Goal: Task Accomplishment & Management: Manage account settings

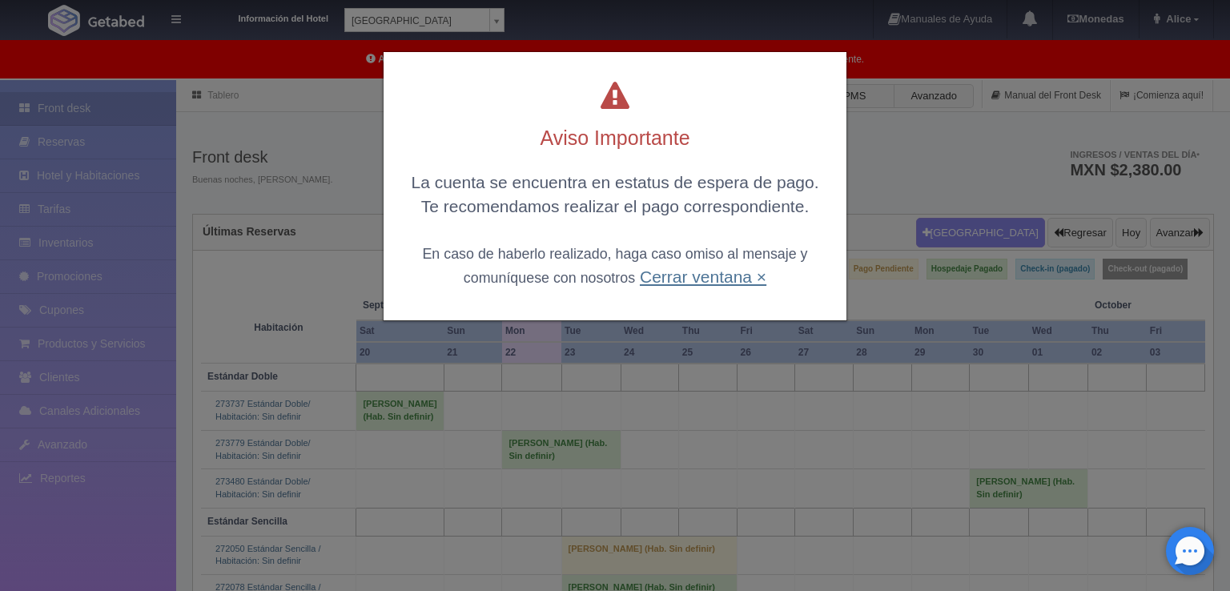
click at [721, 279] on link "Cerrar ventana ×" at bounding box center [703, 276] width 127 height 18
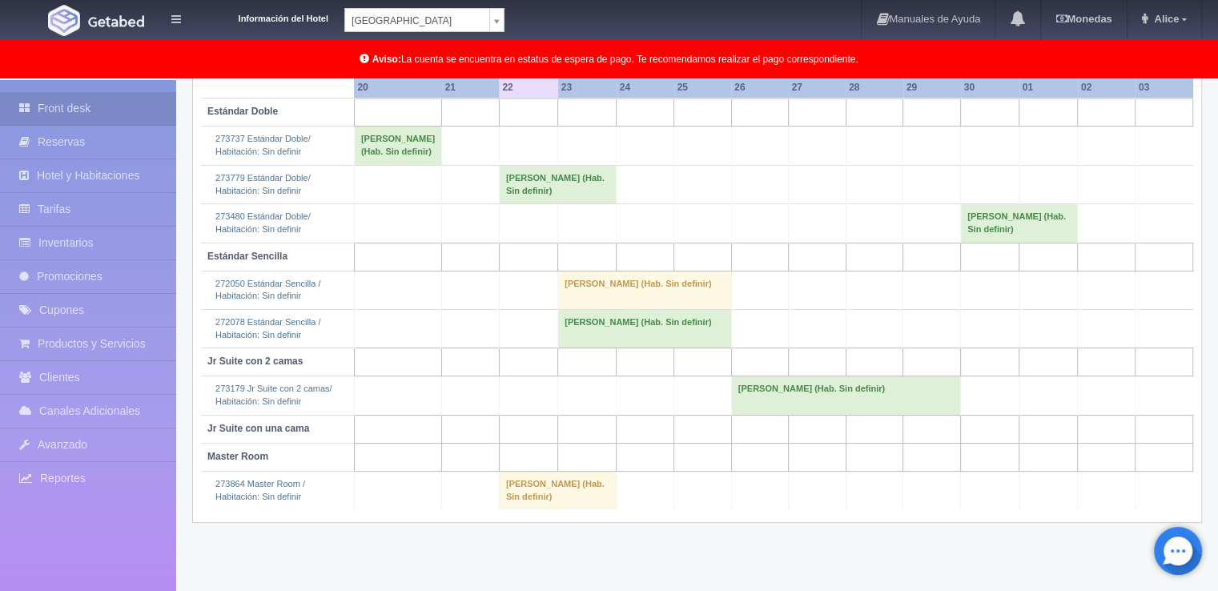
scroll to position [279, 0]
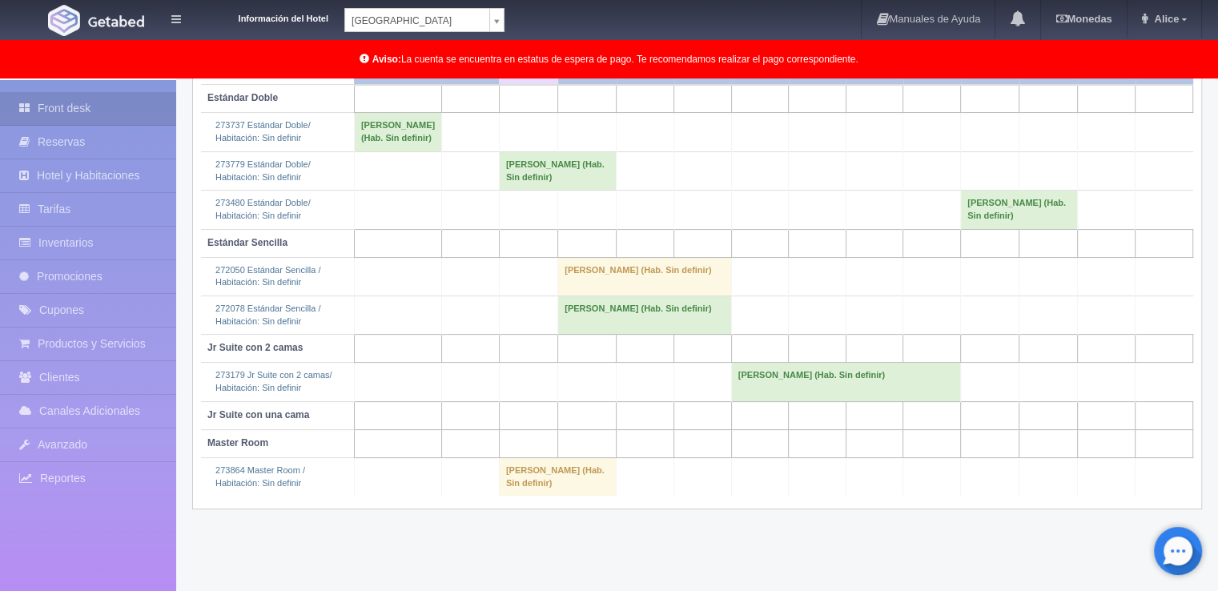
click at [506, 496] on td "[PERSON_NAME] (Hab. Sin definir)" at bounding box center [557, 476] width 117 height 38
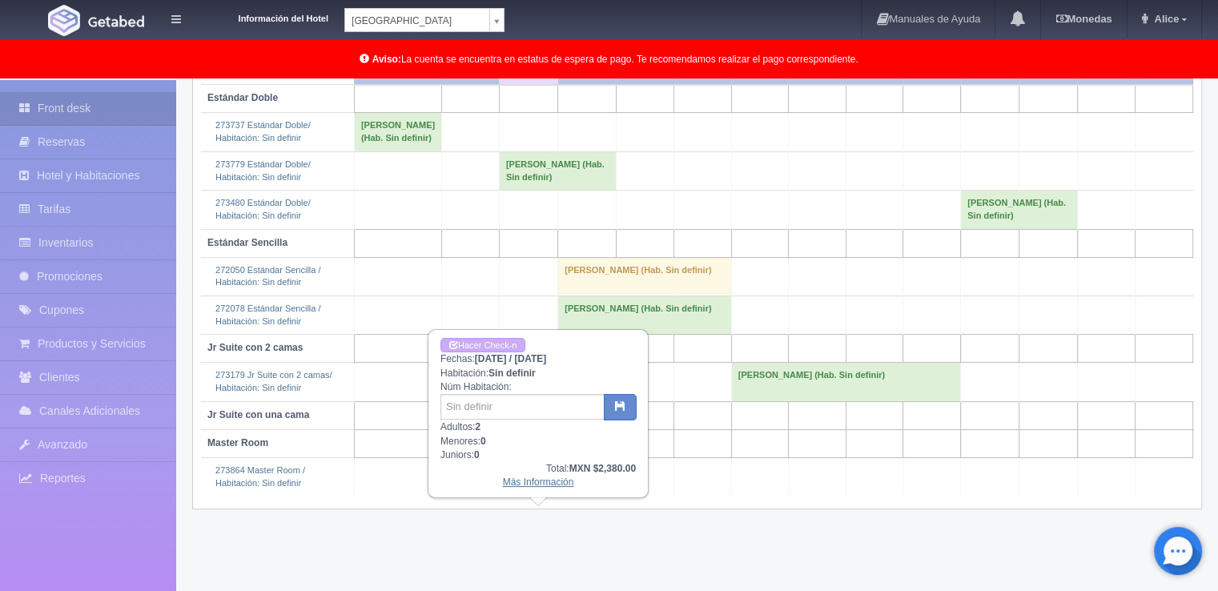
click at [524, 484] on link "Más Información" at bounding box center [538, 481] width 71 height 11
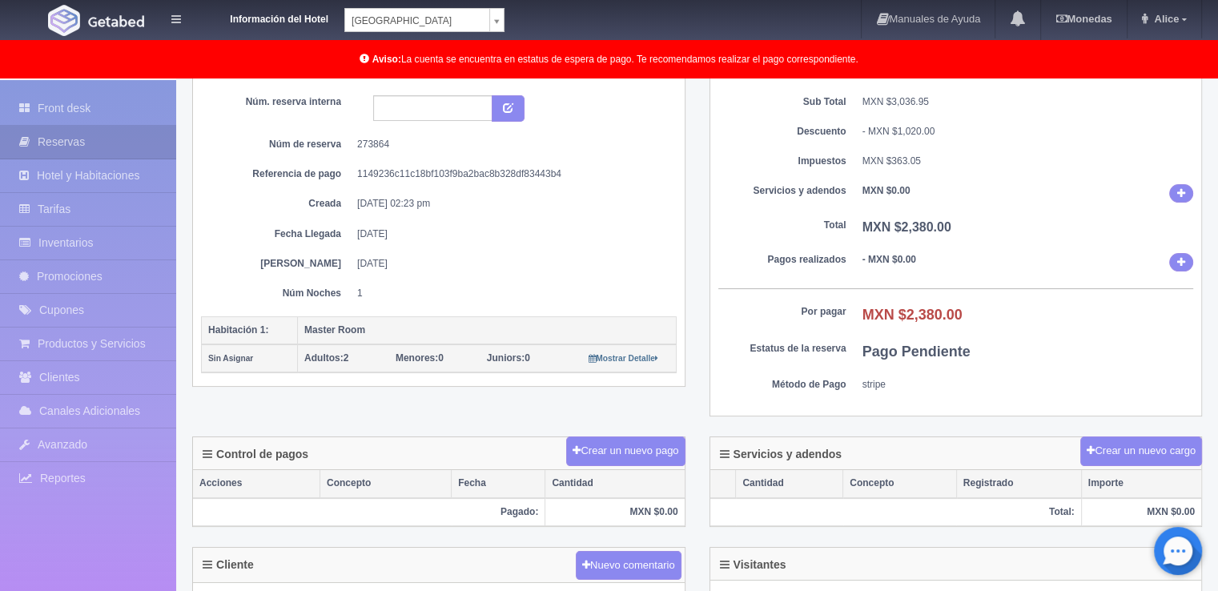
scroll to position [160, 0]
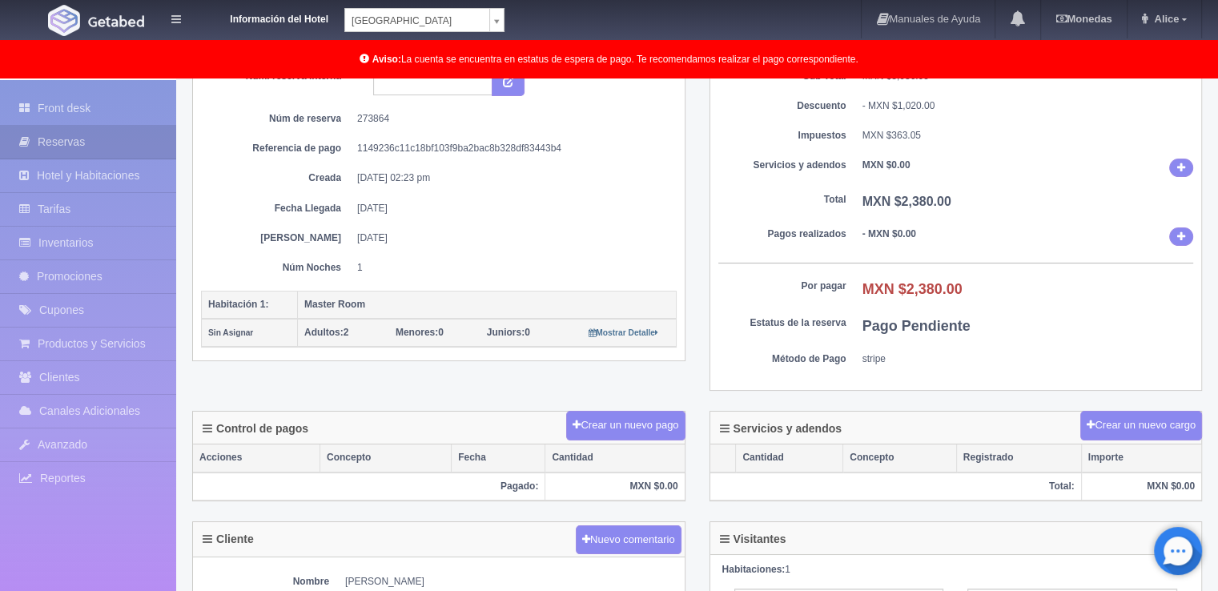
click at [906, 288] on b "MXN $2,380.00" at bounding box center [912, 289] width 100 height 16
click at [908, 290] on b "MXN $2,380.00" at bounding box center [912, 289] width 100 height 16
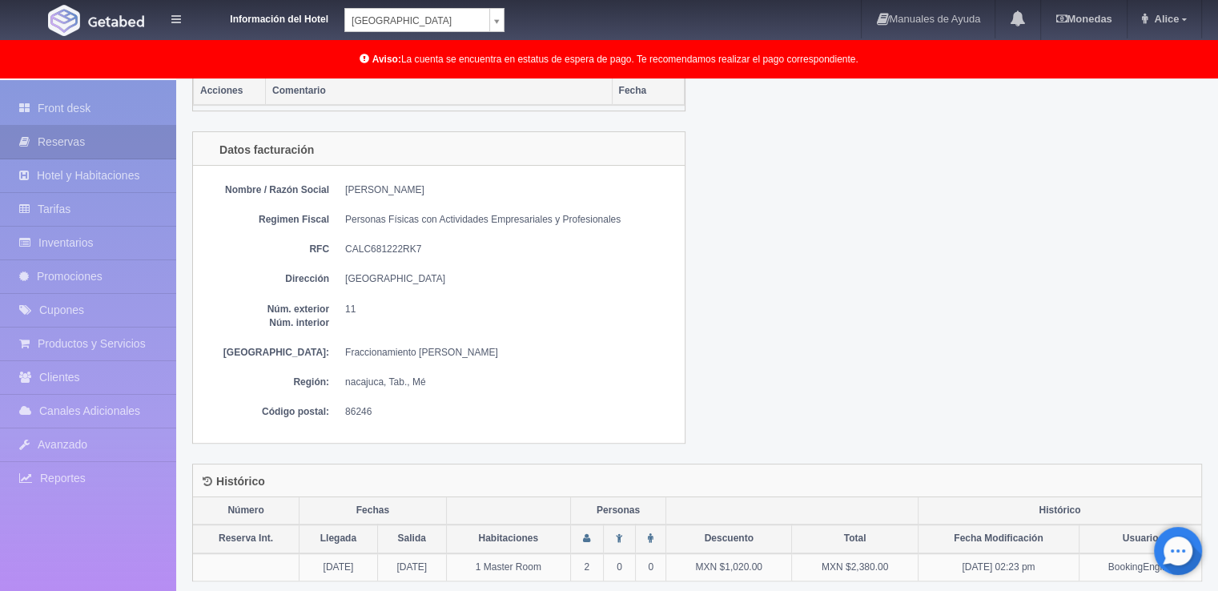
scroll to position [819, 0]
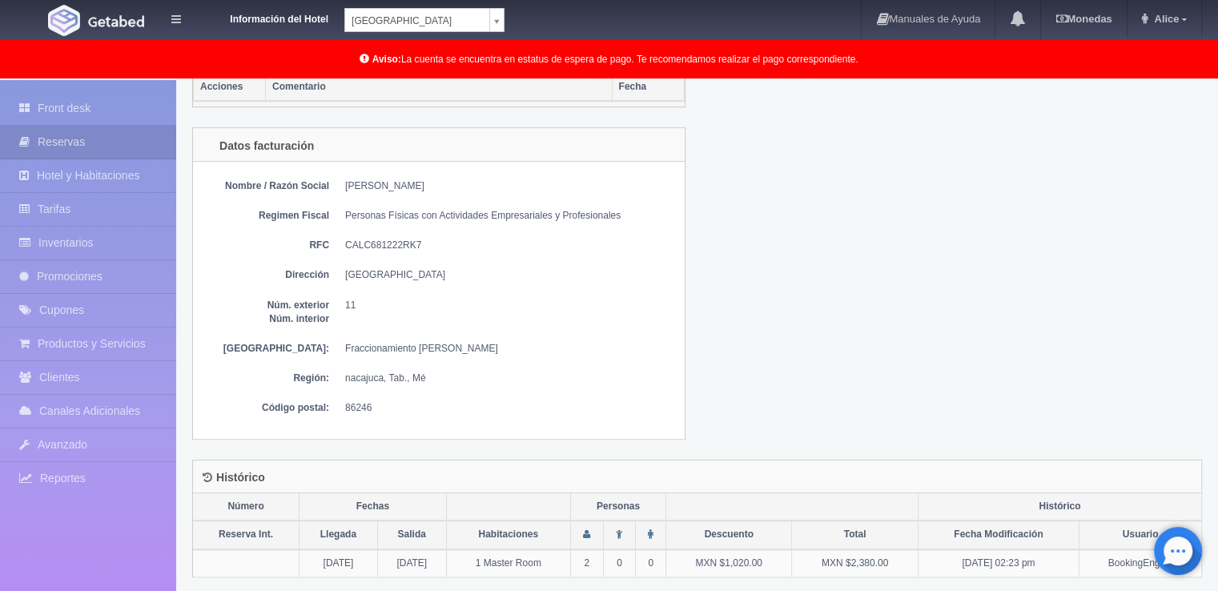
click at [476, 582] on div "Histórico Número Fechas Personas Histórico Reserva Int. Llegada Salida Habitaci…" at bounding box center [697, 528] width 1034 height 137
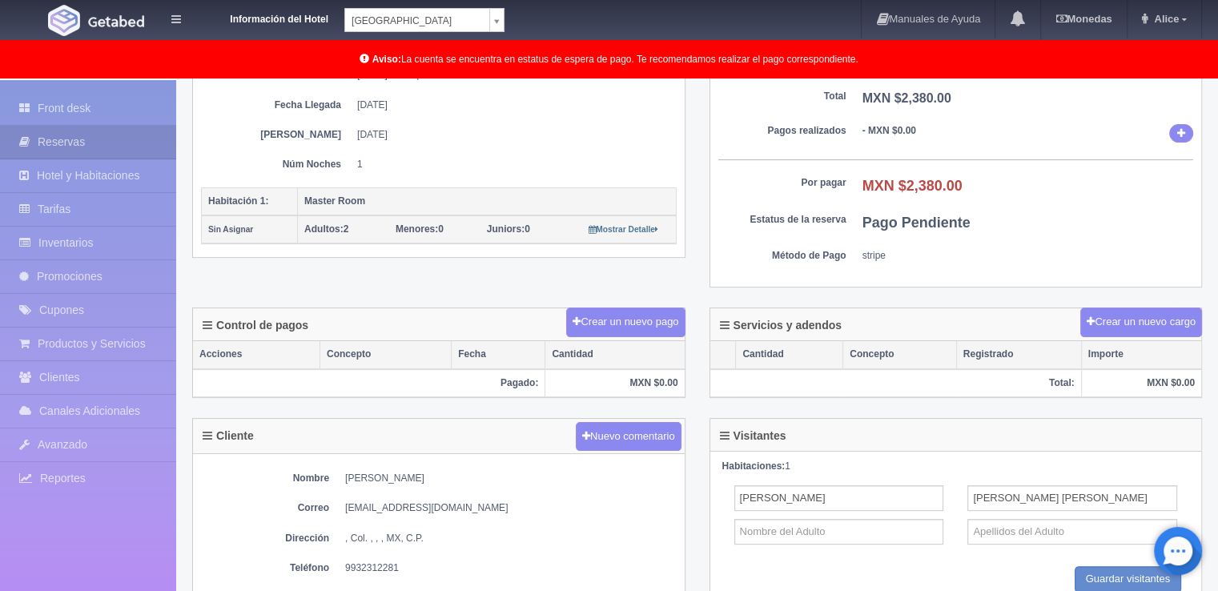
scroll to position [400, 0]
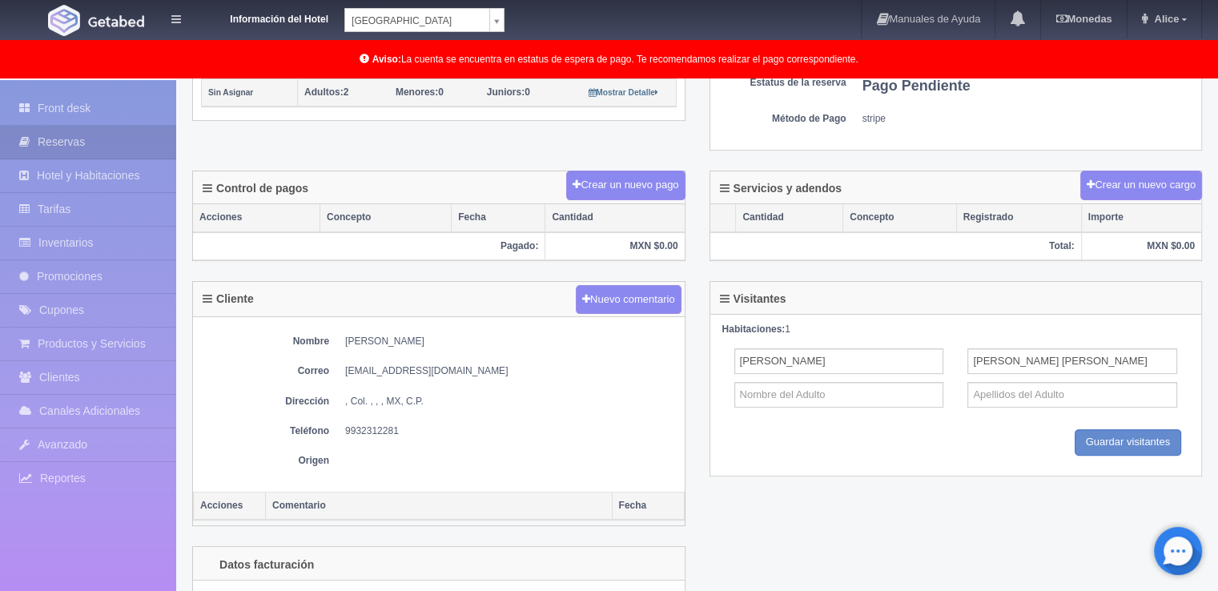
drag, startPoint x: 348, startPoint y: 337, endPoint x: 452, endPoint y: 331, distance: 104.2
click at [452, 335] on dd "[PERSON_NAME]" at bounding box center [510, 342] width 331 height 14
click at [346, 337] on dd "[PERSON_NAME]" at bounding box center [510, 342] width 331 height 14
drag, startPoint x: 346, startPoint y: 336, endPoint x: 527, endPoint y: 331, distance: 181.0
click at [527, 335] on dd "[PERSON_NAME]" at bounding box center [510, 342] width 331 height 14
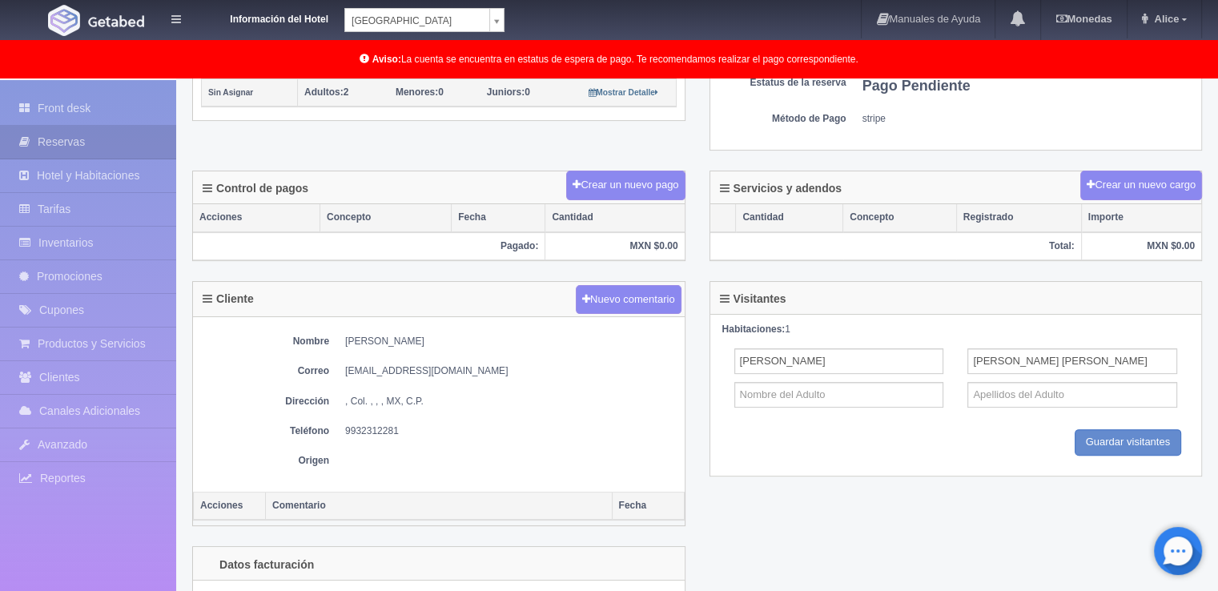
copy dd "[PERSON_NAME]"
click at [1038, 436] on div "Guardar Guardar visitantes" at bounding box center [956, 442] width 468 height 26
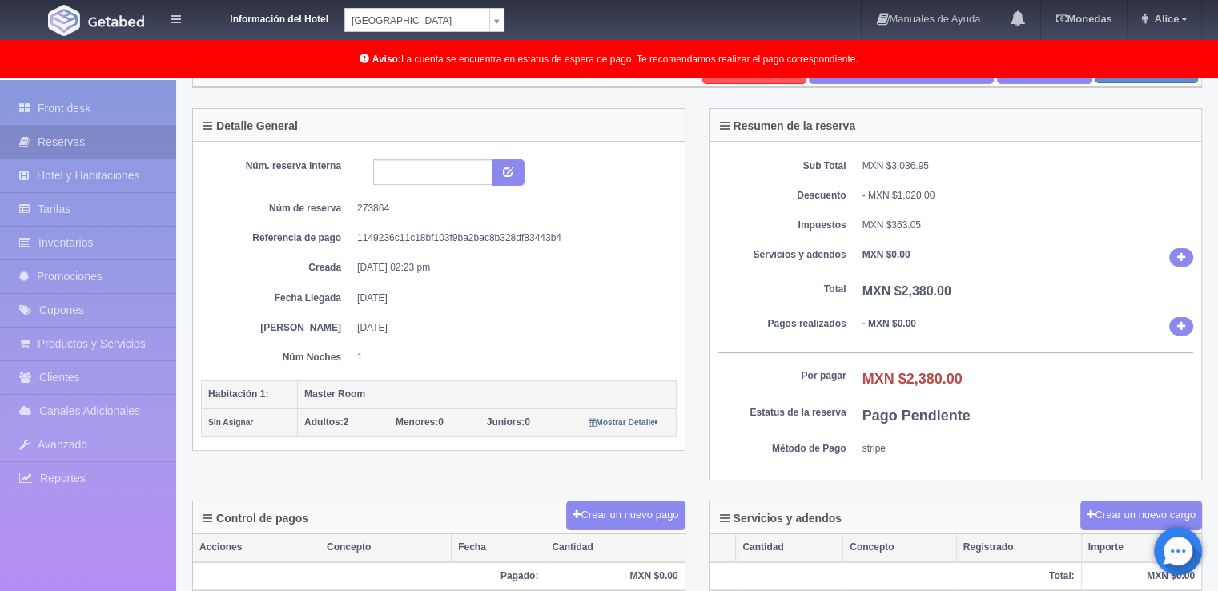
scroll to position [0, 0]
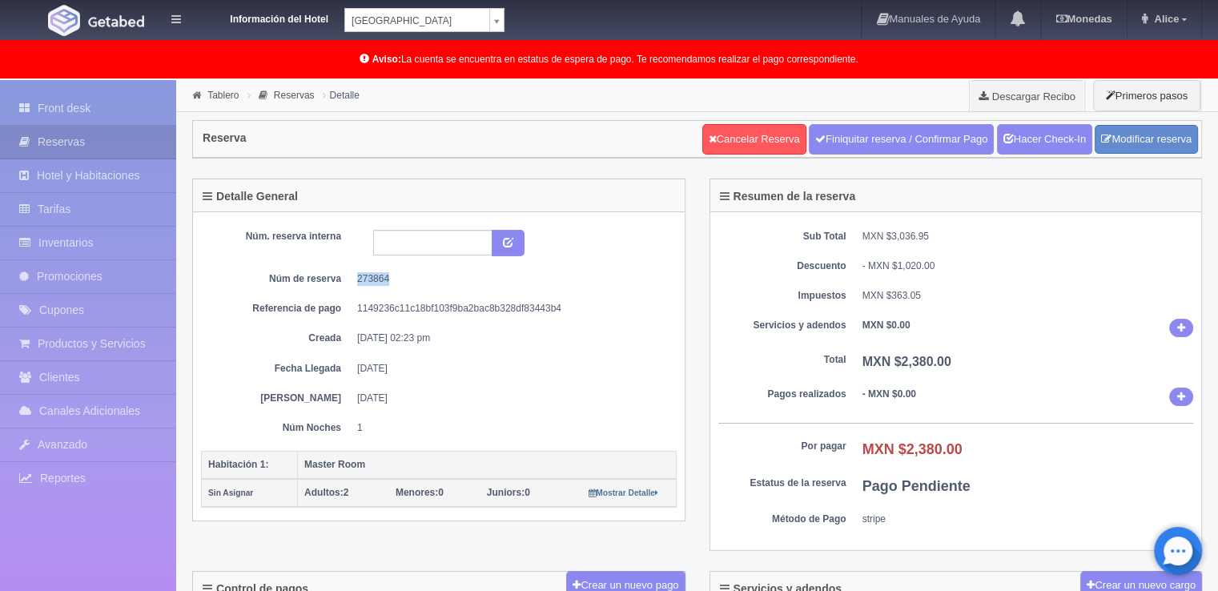
drag, startPoint x: 358, startPoint y: 272, endPoint x: 396, endPoint y: 275, distance: 37.8
click at [396, 275] on dd "273864" at bounding box center [510, 279] width 307 height 14
copy dd "273864"
click at [1023, 215] on div "Sub Total MXN $3,036.95 Descuento - MXN $1,020.00 Impuestos MXN $363.05 Servici…" at bounding box center [956, 381] width 492 height 339
click at [230, 318] on div "Núm. reserva interna Núm de reserva 273864 Referencia de pago 1149236c11c18bf10…" at bounding box center [439, 332] width 476 height 205
